Goal: Transaction & Acquisition: Purchase product/service

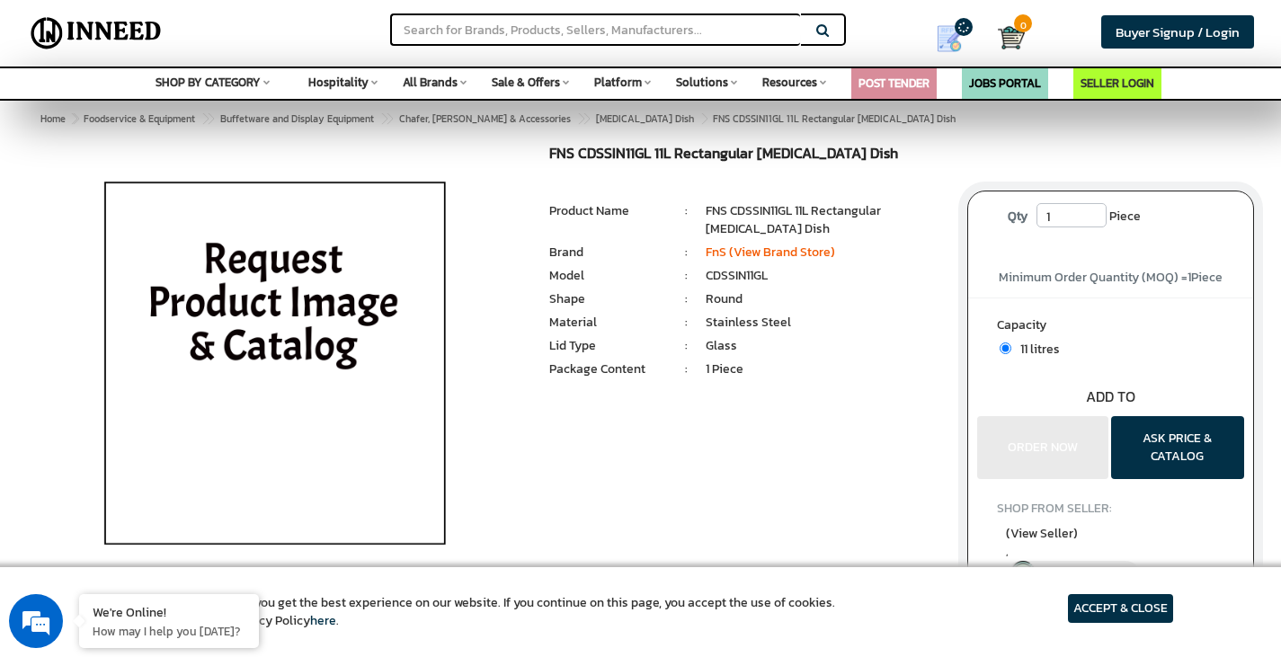
click at [291, 361] on img at bounding box center [275, 370] width 420 height 449
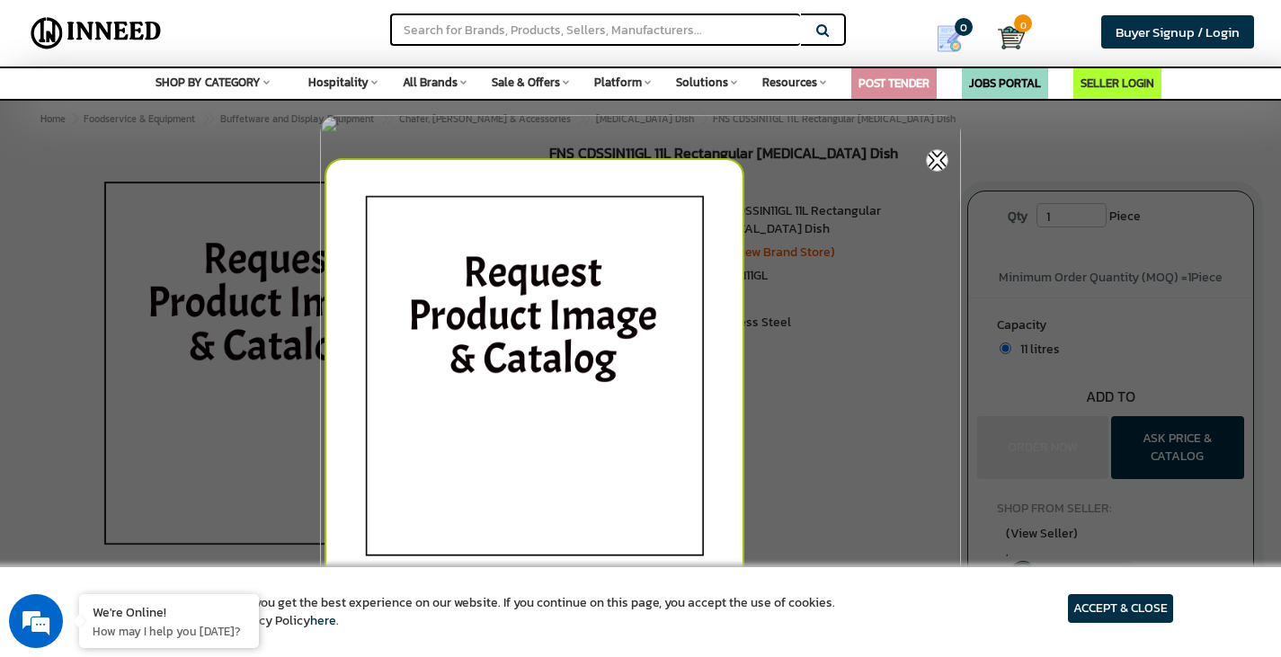
click at [928, 149] on div at bounding box center [644, 378] width 641 height 458
click at [937, 155] on img at bounding box center [937, 160] width 22 height 22
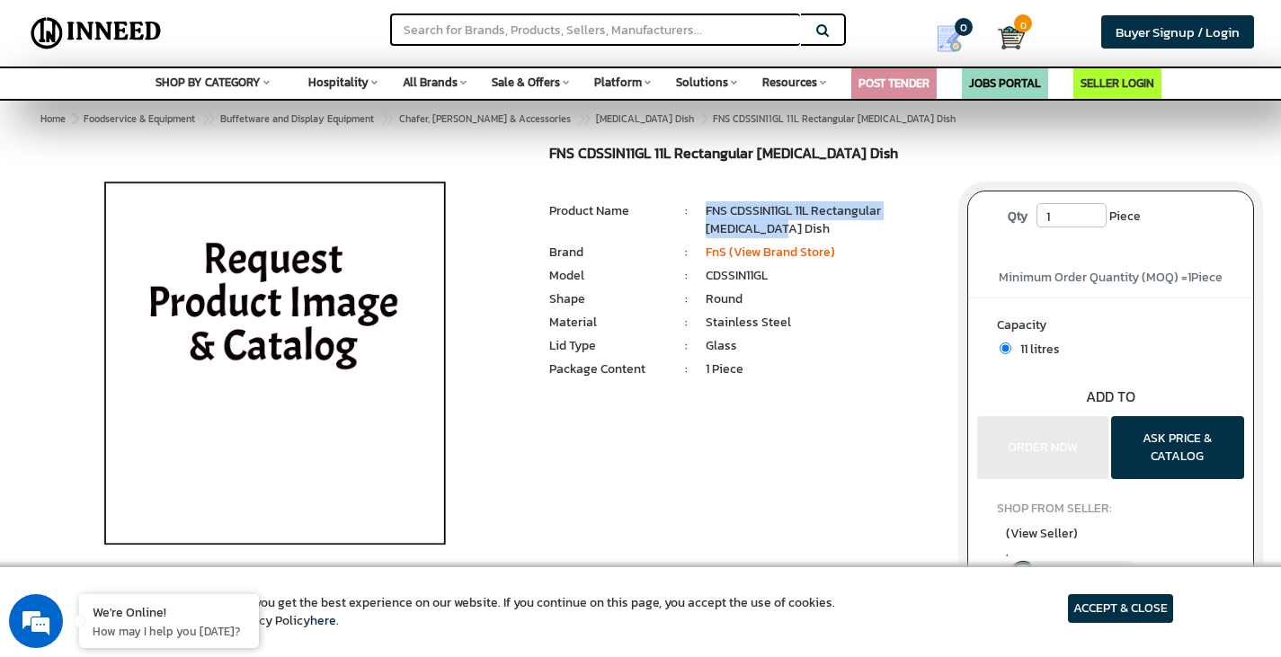
drag, startPoint x: 705, startPoint y: 207, endPoint x: 732, endPoint y: 228, distance: 33.8
click at [732, 228] on li "FNS CDSSIN11GL 11L Rectangular [MEDICAL_DATA] Dish" at bounding box center [822, 220] width 235 height 36
copy li "FNS CDSSIN11GL 11L Rectangular [MEDICAL_DATA] Dish"
